Goal: Transaction & Acquisition: Purchase product/service

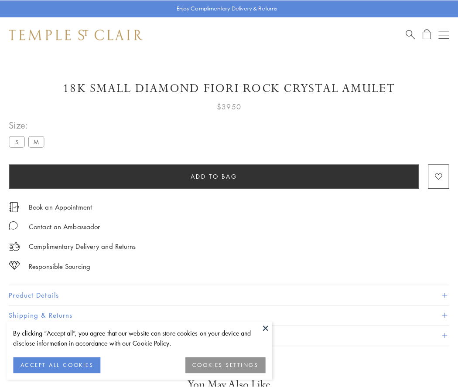
scroll to position [30, 0]
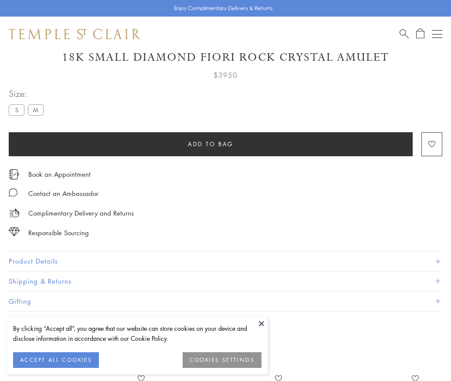
click at [211, 143] on span "Add to bag" at bounding box center [211, 144] width 46 height 10
